Goal: Information Seeking & Learning: Learn about a topic

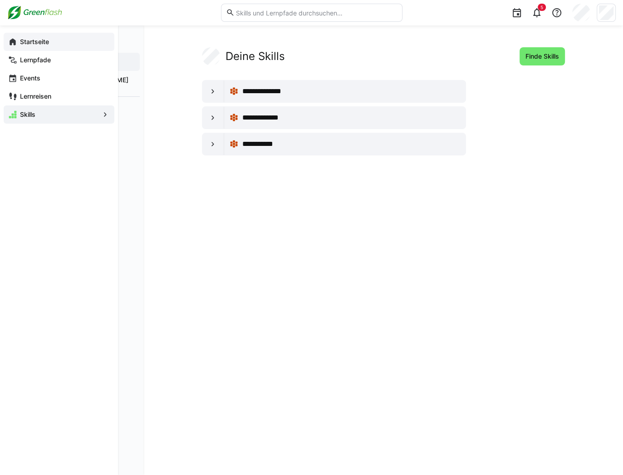
click at [0, 0] on app-navigation-label "Startseite" at bounding box center [0, 0] width 0 height 0
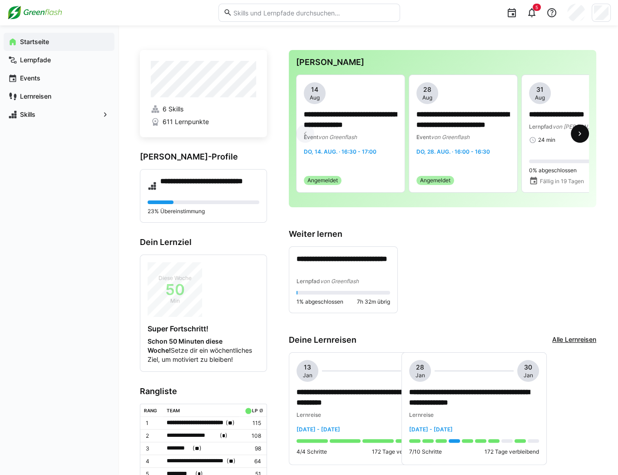
click at [583, 133] on eds-icon at bounding box center [579, 133] width 9 height 9
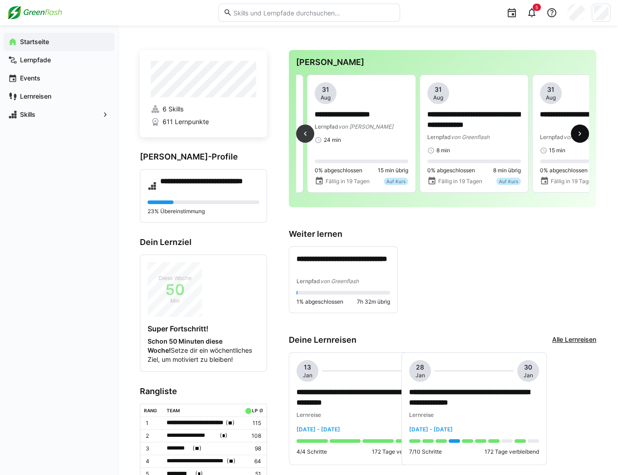
scroll to position [0, 225]
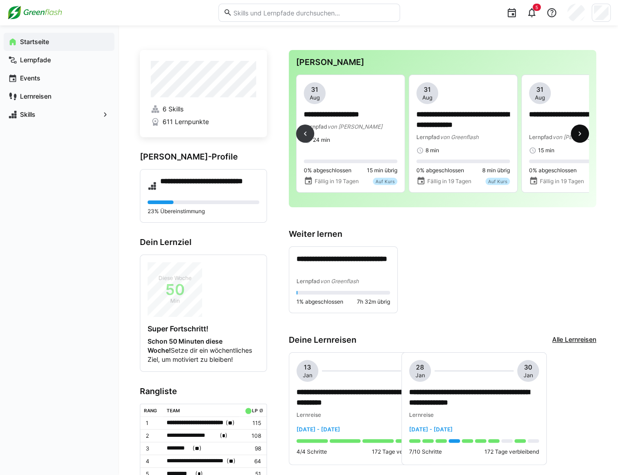
click at [583, 133] on eds-icon at bounding box center [579, 133] width 9 height 9
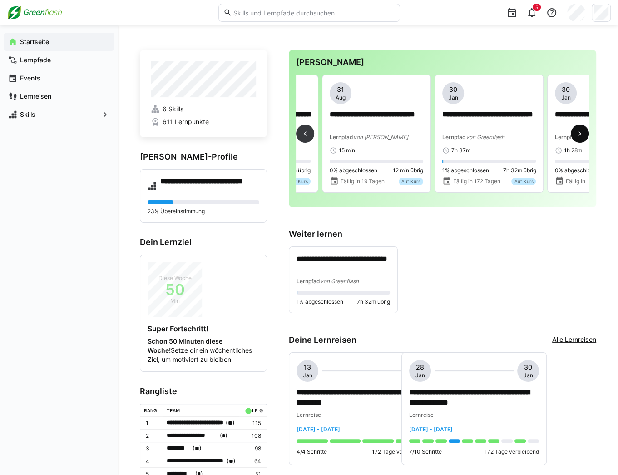
scroll to position [0, 450]
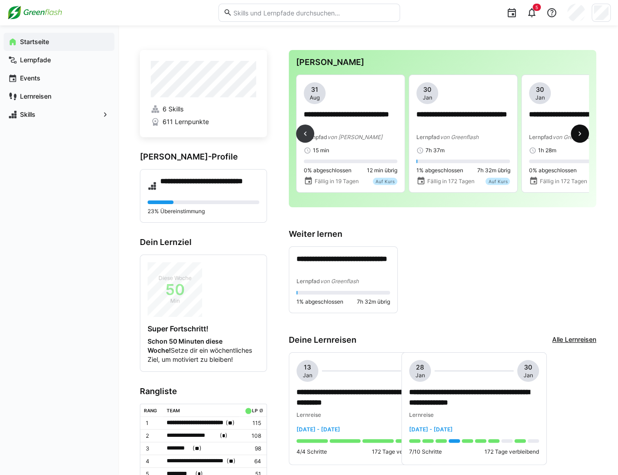
click at [583, 133] on eds-icon at bounding box center [579, 133] width 9 height 9
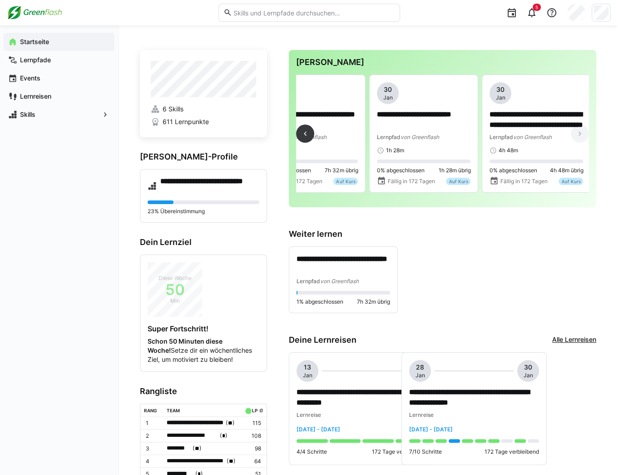
scroll to position [0, 604]
click at [307, 138] on eds-icon at bounding box center [305, 133] width 9 height 9
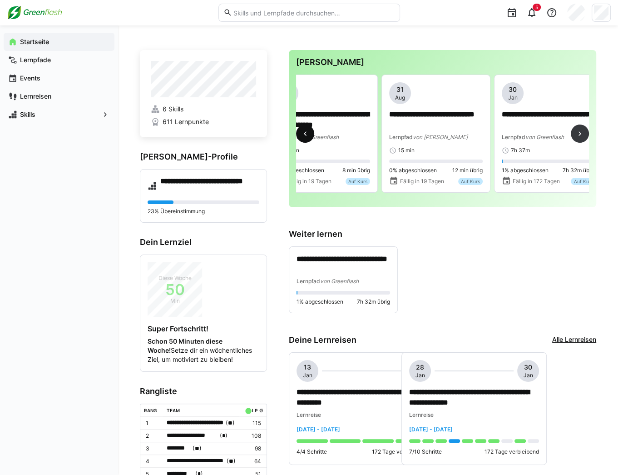
scroll to position [0, 338]
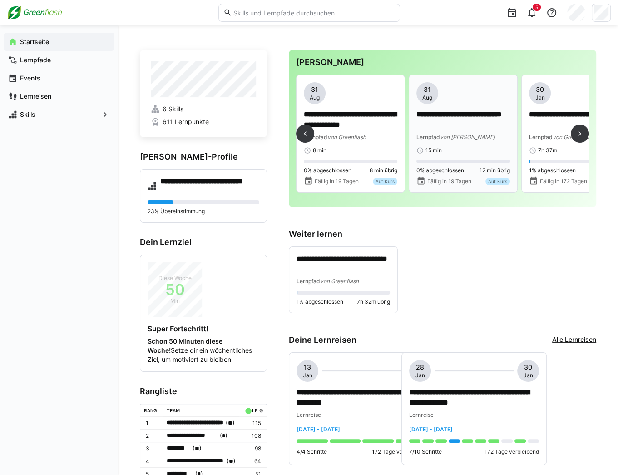
click at [479, 145] on div "**********" at bounding box center [463, 118] width 94 height 72
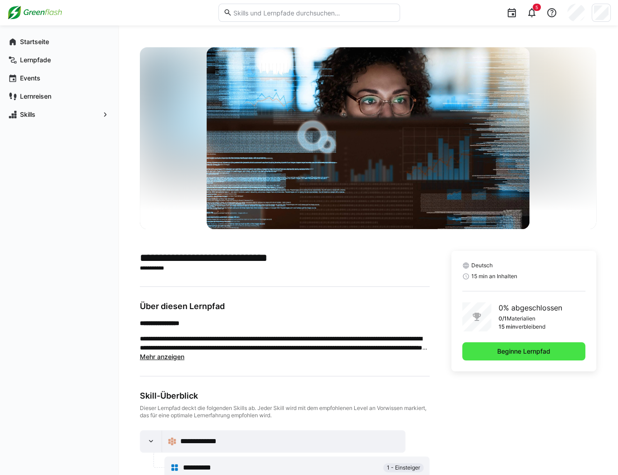
click at [511, 349] on span "Beginne Lernpfad" at bounding box center [524, 350] width 56 height 9
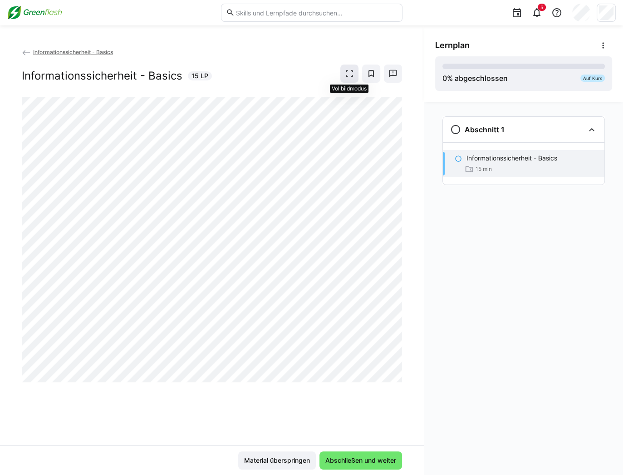
click at [350, 70] on eds-icon at bounding box center [349, 73] width 9 height 9
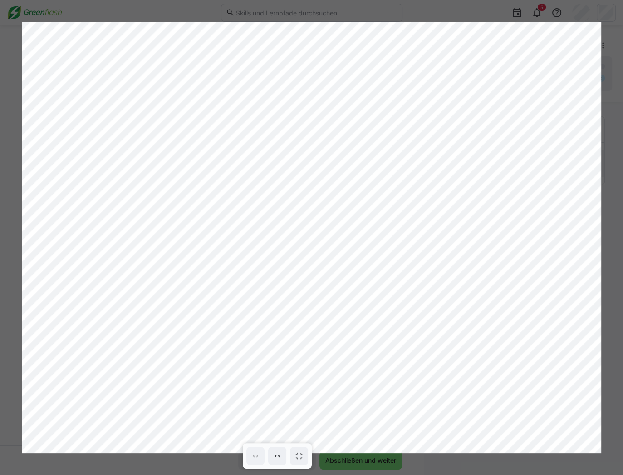
click at [609, 89] on div at bounding box center [311, 237] width 623 height 475
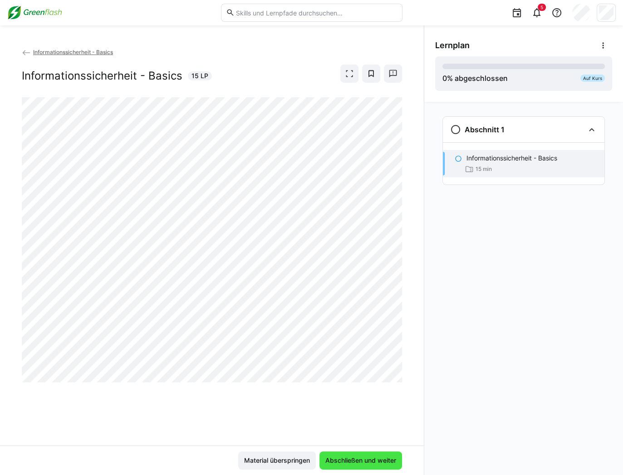
click at [358, 459] on span "Abschließen und weiter" at bounding box center [361, 459] width 74 height 9
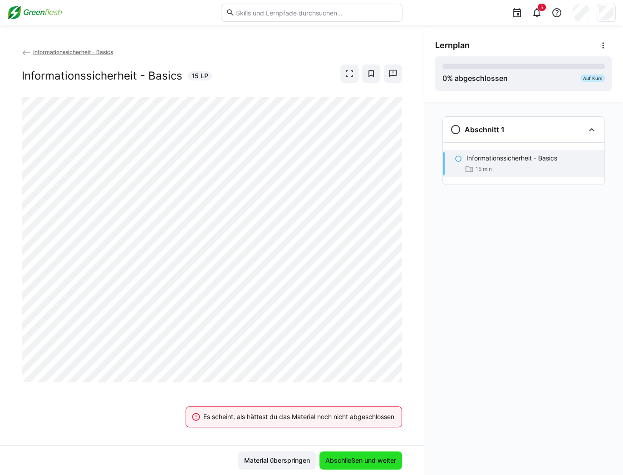
click at [358, 459] on span "Abschließen und weiter" at bounding box center [361, 459] width 74 height 9
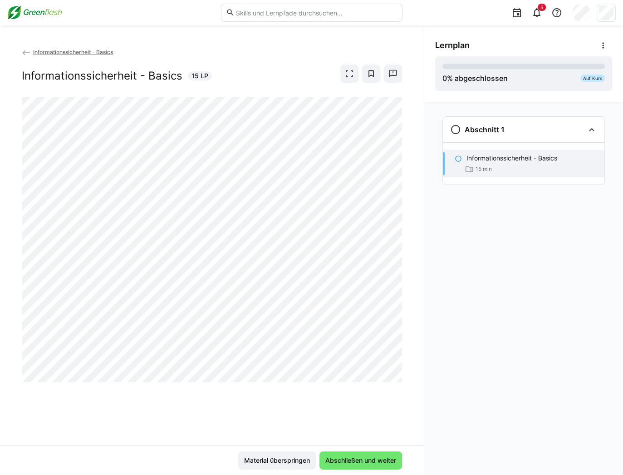
click at [64, 52] on span "Informationssicherheit - Basics" at bounding box center [73, 52] width 80 height 7
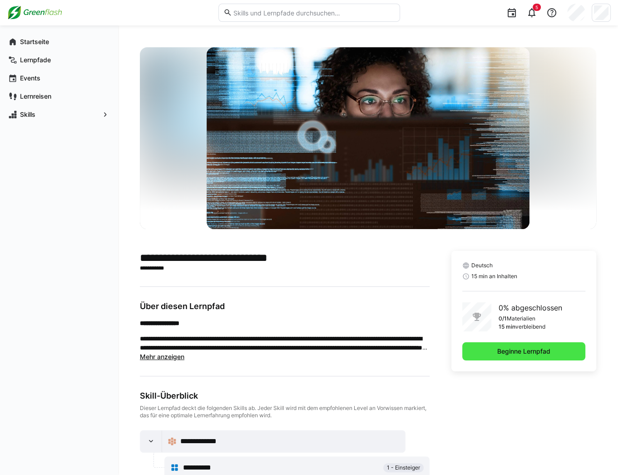
click at [506, 350] on span "Beginne Lernpfad" at bounding box center [524, 350] width 56 height 9
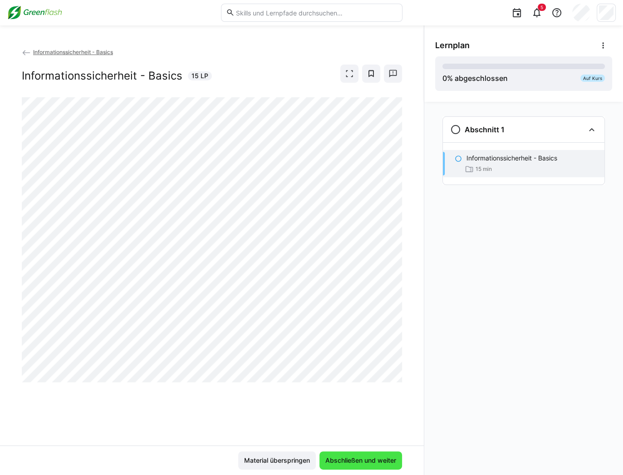
click at [374, 465] on span "Abschließen und weiter" at bounding box center [361, 460] width 83 height 18
drag, startPoint x: 344, startPoint y: 460, endPoint x: 338, endPoint y: 456, distance: 6.7
click at [344, 460] on span "Abschließen und weiter" at bounding box center [361, 459] width 74 height 9
click at [360, 460] on span "Abschließen und weiter" at bounding box center [361, 459] width 74 height 9
click at [44, 12] on img at bounding box center [34, 12] width 55 height 15
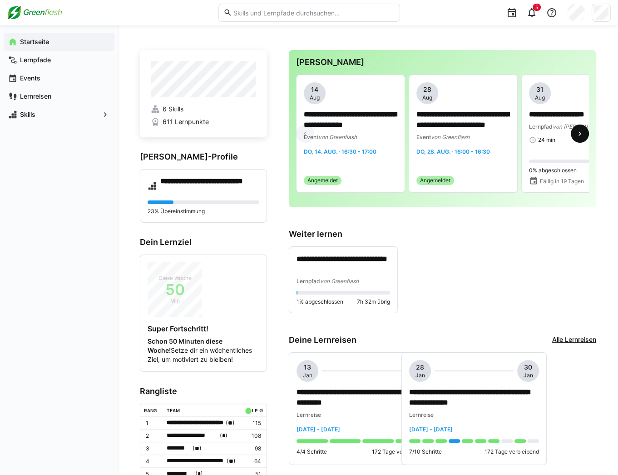
click at [581, 133] on eds-icon at bounding box center [579, 133] width 9 height 9
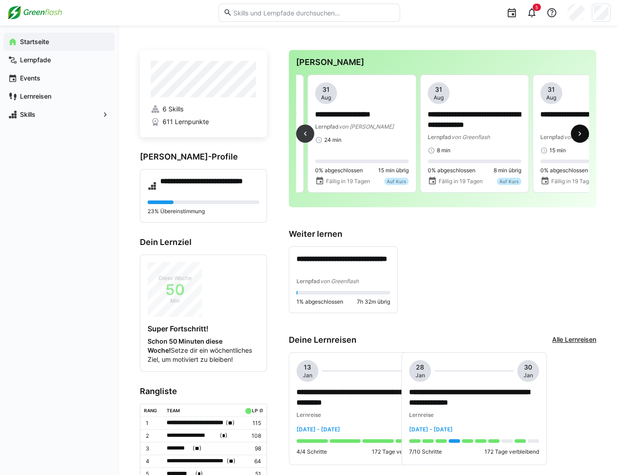
scroll to position [0, 225]
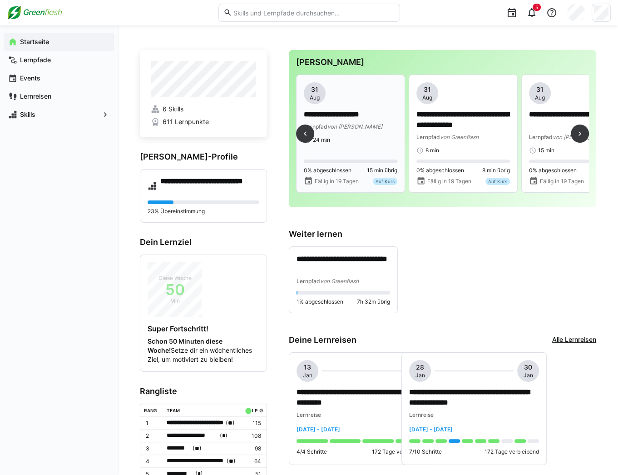
click at [354, 129] on span "von [PERSON_NAME]" at bounding box center [354, 126] width 55 height 7
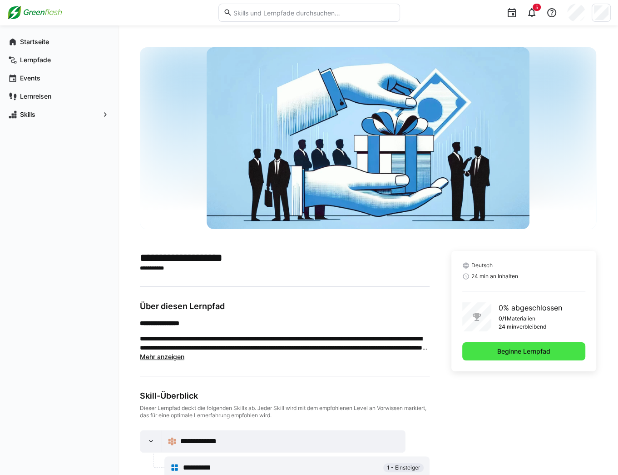
click at [540, 354] on span "Beginne Lernpfad" at bounding box center [524, 350] width 56 height 9
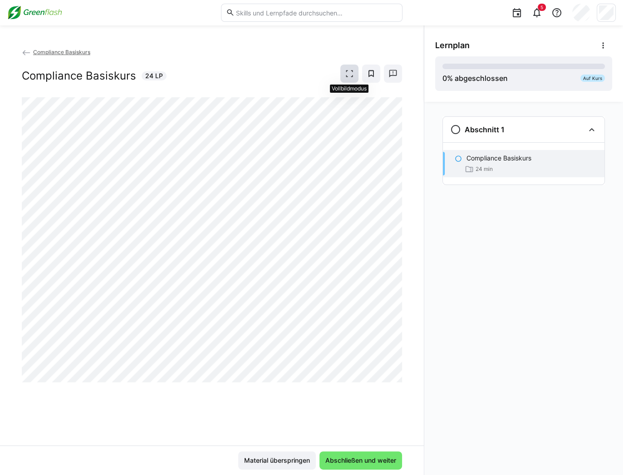
click at [349, 71] on eds-icon at bounding box center [349, 73] width 9 height 9
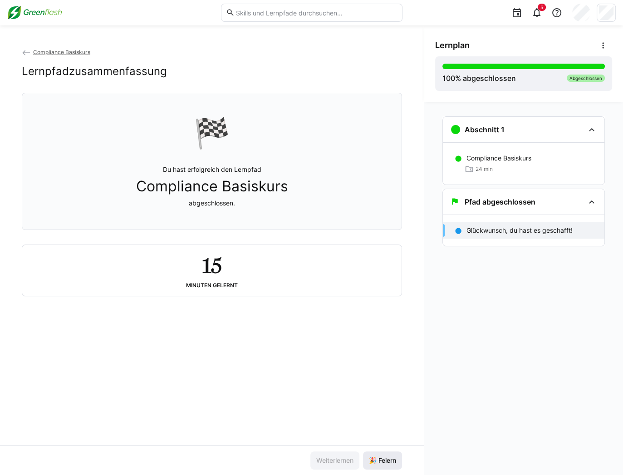
click at [390, 461] on span "🎉 Feiern" at bounding box center [383, 459] width 30 height 9
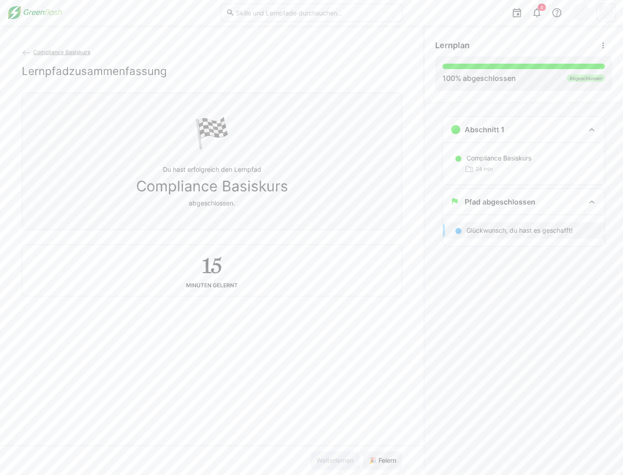
click at [47, 49] on span "Compliance Basiskurs" at bounding box center [61, 52] width 57 height 7
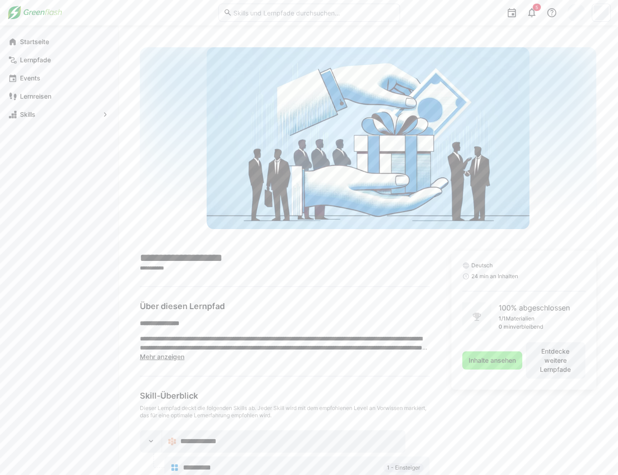
click at [36, 10] on img at bounding box center [34, 12] width 55 height 15
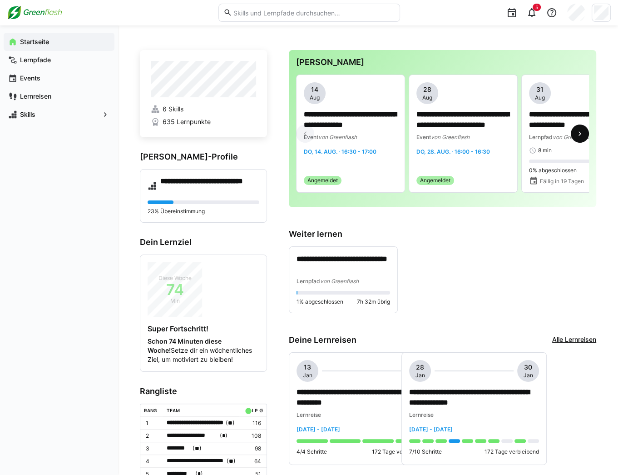
click at [578, 136] on eds-icon at bounding box center [579, 133] width 9 height 9
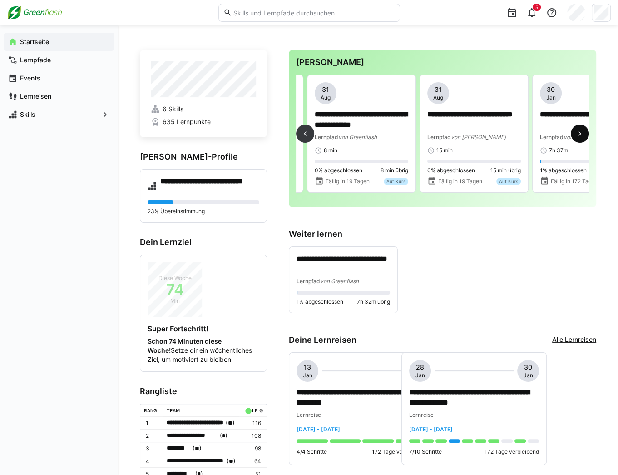
scroll to position [0, 225]
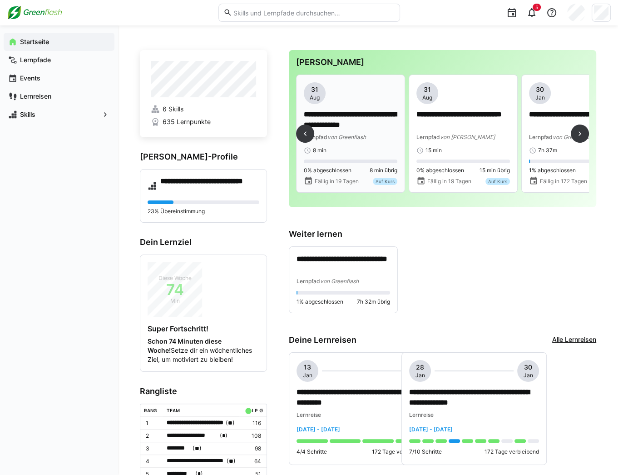
click at [364, 133] on div "Lernpfad von Greenflash" at bounding box center [351, 136] width 94 height 9
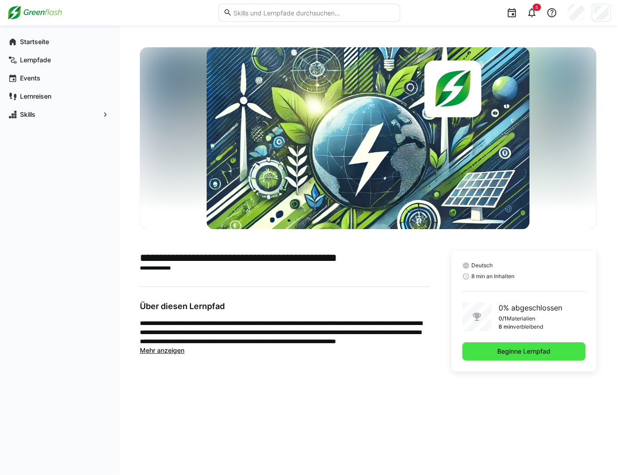
click at [525, 355] on span "Beginne Lernpfad" at bounding box center [524, 350] width 56 height 9
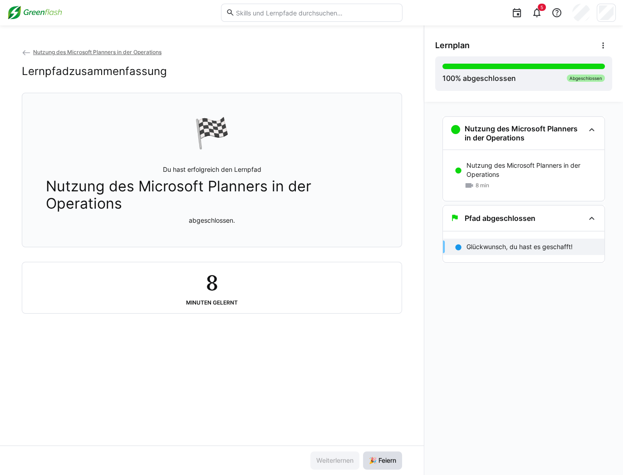
drag, startPoint x: 384, startPoint y: 461, endPoint x: 180, endPoint y: 167, distance: 358.2
click at [383, 461] on span "🎉 Feiern" at bounding box center [383, 459] width 30 height 9
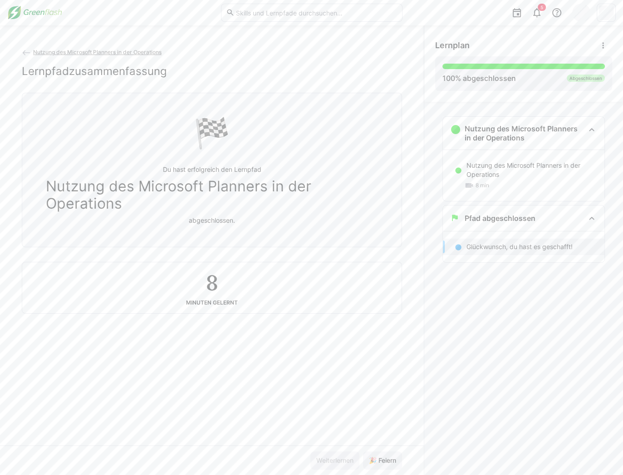
click at [24, 53] on eds-icon at bounding box center [26, 52] width 9 height 9
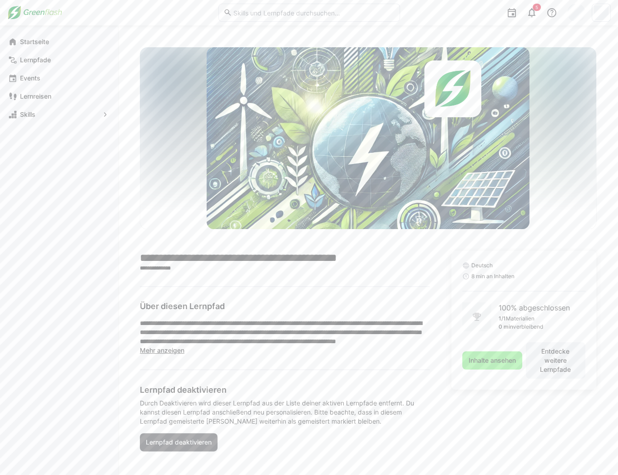
click at [47, 16] on img at bounding box center [34, 12] width 55 height 15
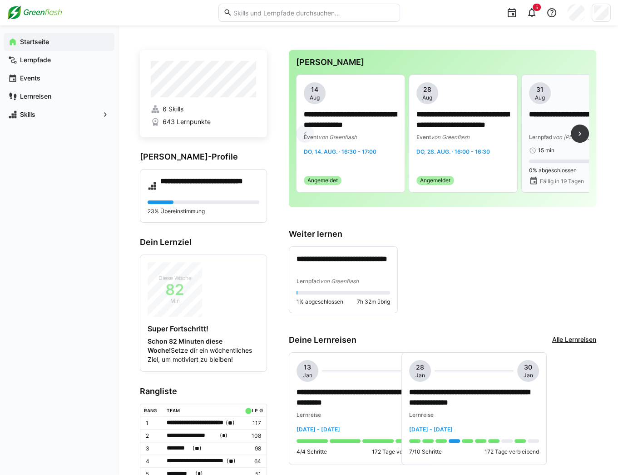
click at [550, 132] on div "Lernpfad von MyBreev" at bounding box center [576, 136] width 94 height 9
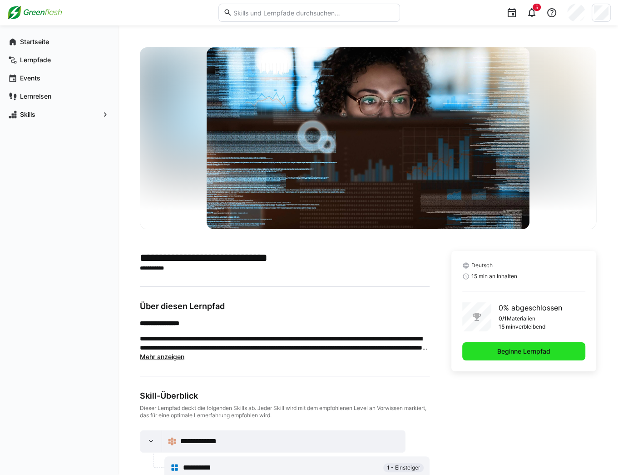
click at [558, 354] on span "Beginne Lernpfad" at bounding box center [523, 351] width 123 height 18
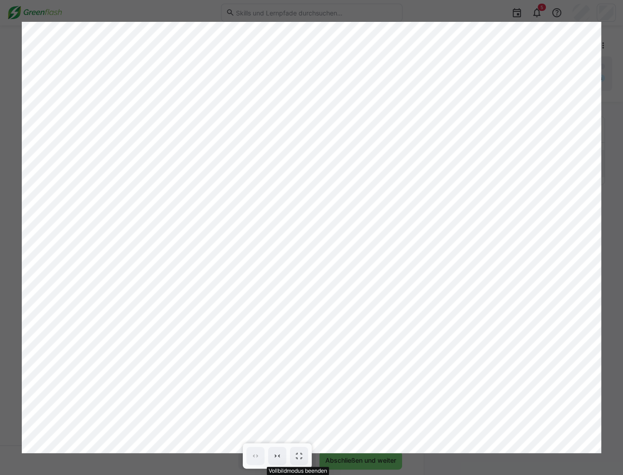
click at [302, 457] on eds-icon at bounding box center [299, 455] width 9 height 9
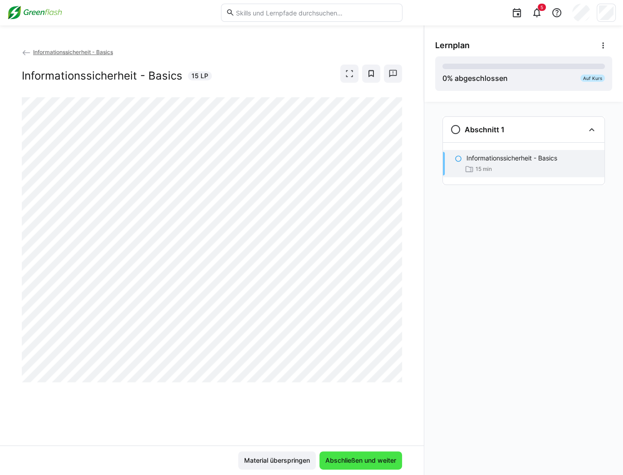
click at [360, 466] on span "Abschließen und weiter" at bounding box center [361, 460] width 83 height 18
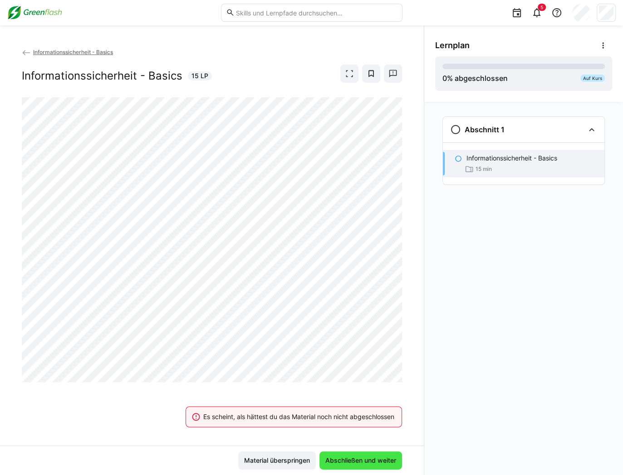
click at [360, 462] on span "Abschließen und weiter" at bounding box center [361, 459] width 74 height 9
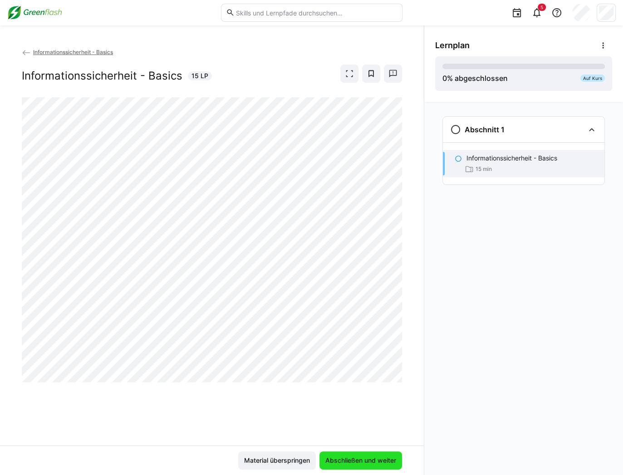
click at [355, 458] on span "Abschließen und weiter" at bounding box center [361, 459] width 74 height 9
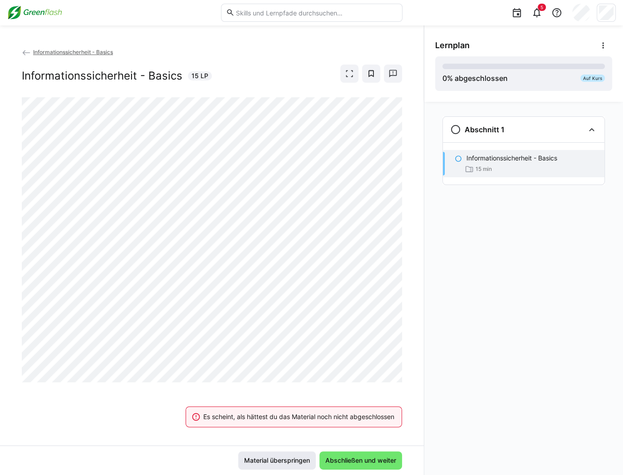
click at [292, 460] on span "Material überspringen" at bounding box center [277, 459] width 69 height 9
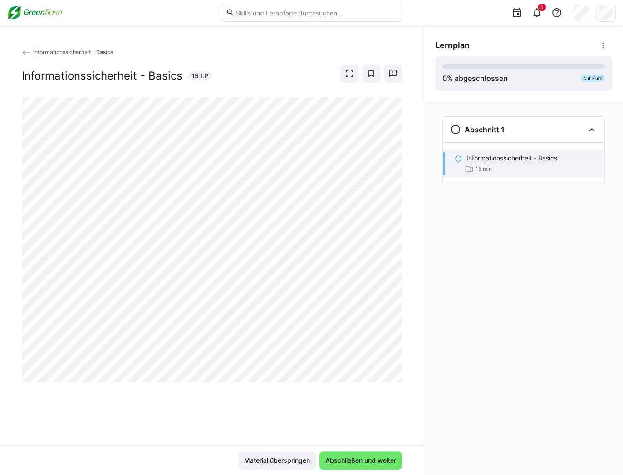
click at [56, 52] on span "Informationssicherheit - Basics" at bounding box center [73, 52] width 80 height 7
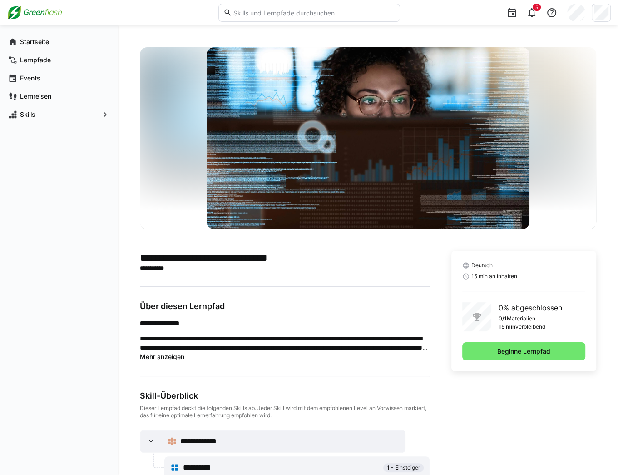
click at [42, 12] on img at bounding box center [34, 12] width 55 height 15
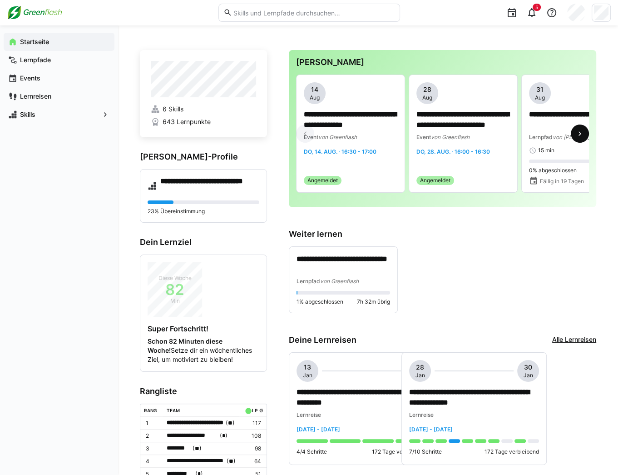
click at [580, 135] on eds-icon at bounding box center [579, 133] width 9 height 9
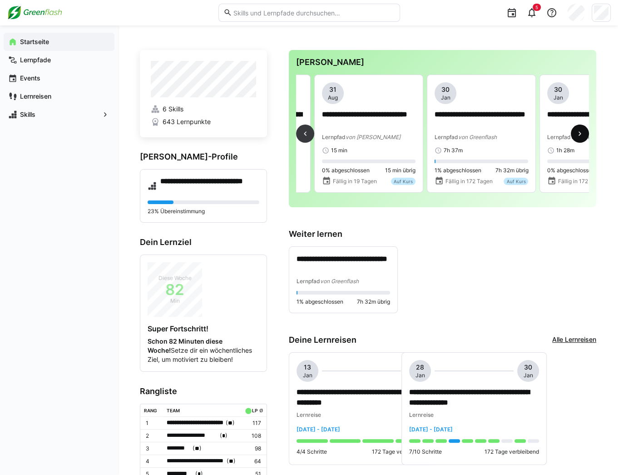
scroll to position [0, 225]
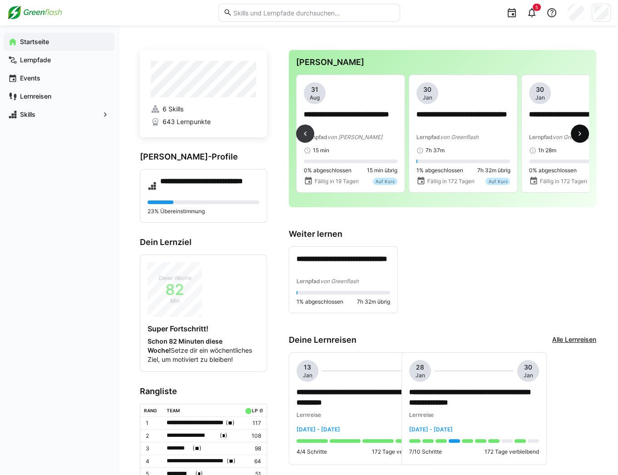
click at [579, 134] on eds-icon at bounding box center [579, 133] width 9 height 9
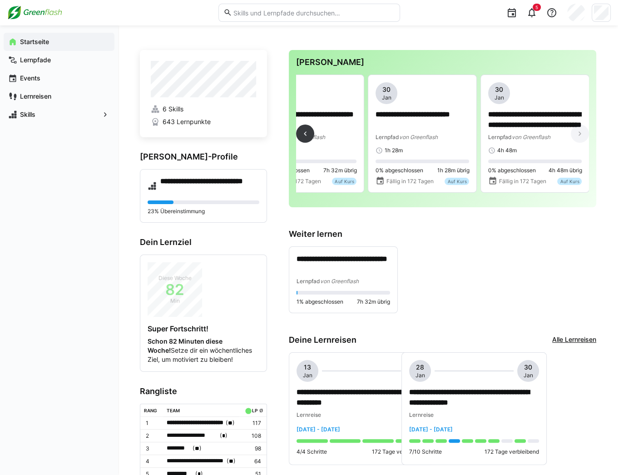
scroll to position [0, 379]
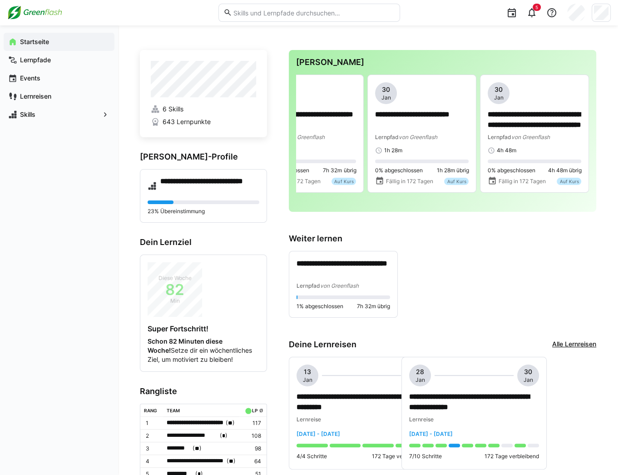
click at [549, 312] on div "**********" at bounding box center [442, 284] width 307 height 67
click at [533, 17] on eds-icon at bounding box center [531, 12] width 11 height 11
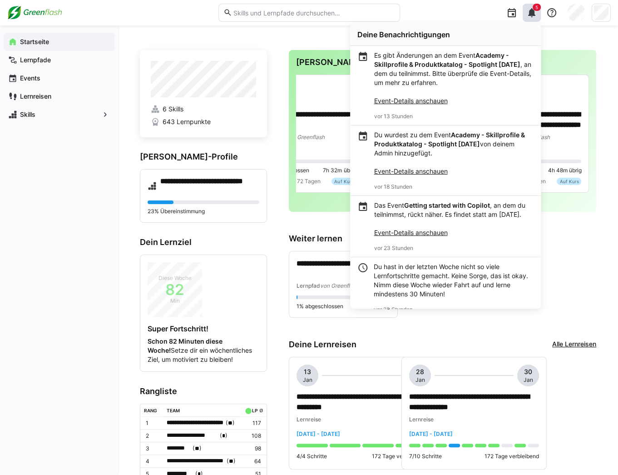
click at [579, 267] on div "**********" at bounding box center [442, 284] width 307 height 67
